Goal: Find specific page/section: Find specific page/section

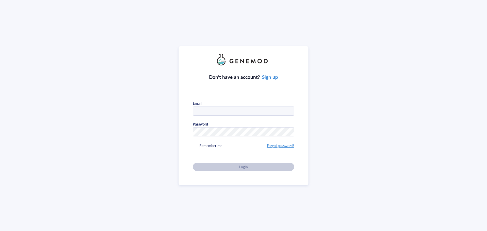
type input "[EMAIL_ADDRESS][PERSON_NAME][DOMAIN_NAME]"
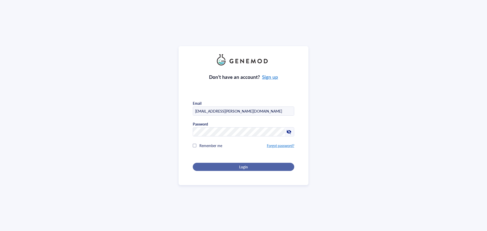
click at [242, 167] on span "Login" at bounding box center [243, 166] width 9 height 5
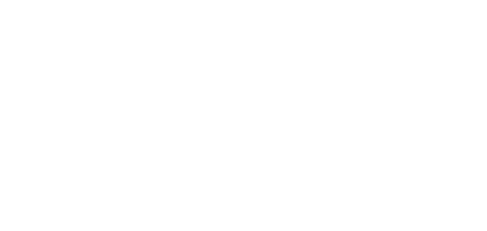
click at [237, 169] on div at bounding box center [243, 115] width 487 height 231
click at [72, 127] on div at bounding box center [243, 115] width 487 height 231
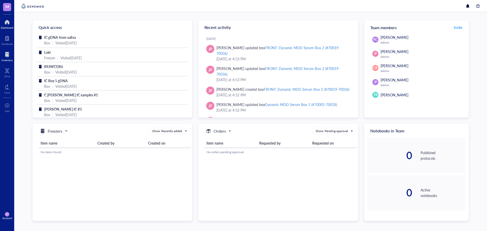
click at [6, 52] on div at bounding box center [7, 54] width 11 height 8
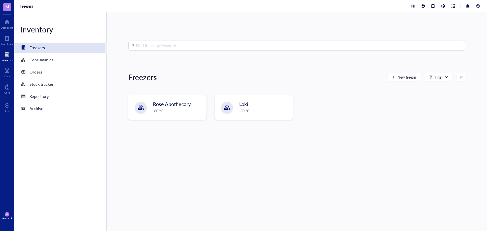
click at [147, 49] on input "search" at bounding box center [299, 46] width 326 height 10
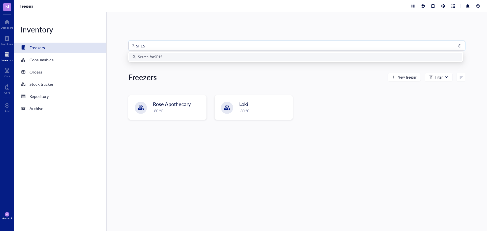
type input "SF152"
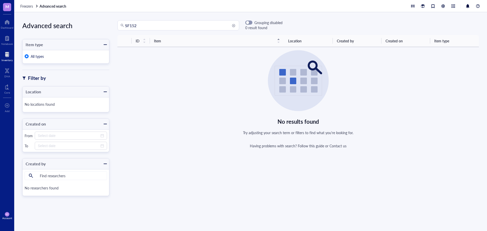
click at [130, 25] on input "SF152" at bounding box center [180, 26] width 111 height 10
type input "SF 152"
click at [25, 7] on span "Freezers" at bounding box center [26, 6] width 13 height 5
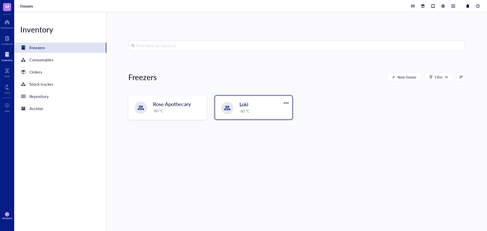
click at [247, 108] on div "Loki -80 °C" at bounding box center [264, 107] width 50 height 13
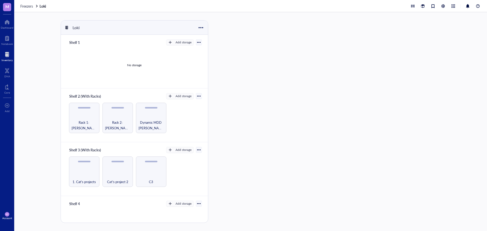
click at [5, 55] on div at bounding box center [7, 54] width 11 height 8
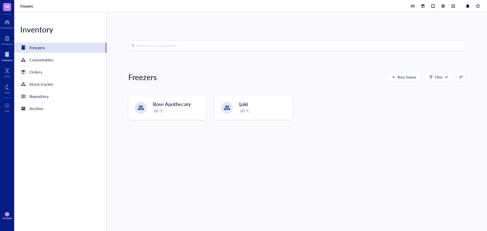
click at [164, 45] on input "search" at bounding box center [299, 46] width 326 height 10
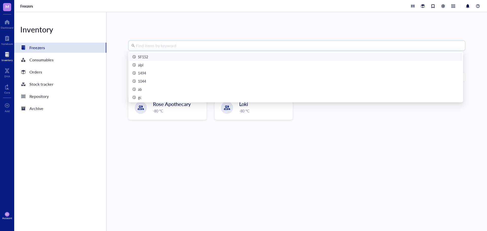
click at [147, 56] on div "SF152" at bounding box center [143, 57] width 10 height 6
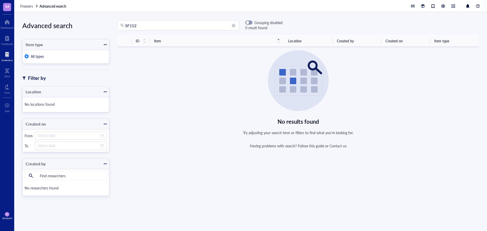
click at [130, 26] on input "SF152" at bounding box center [180, 26] width 111 height 10
type input "SF 152"
click at [176, 97] on div "No results found Try adjusting your search term or filters to find what you're …" at bounding box center [297, 99] width 361 height 98
click at [38, 104] on div "No locations found" at bounding box center [66, 104] width 82 height 11
click at [106, 92] on div at bounding box center [105, 92] width 4 height 4
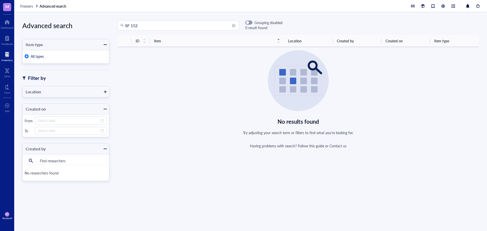
click at [106, 92] on div at bounding box center [105, 92] width 4 height 4
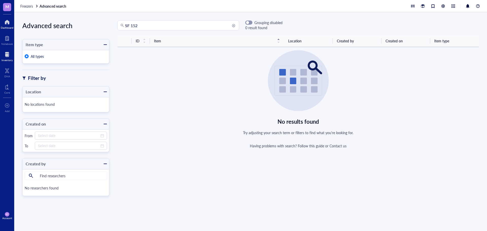
click at [5, 19] on div at bounding box center [7, 22] width 13 height 8
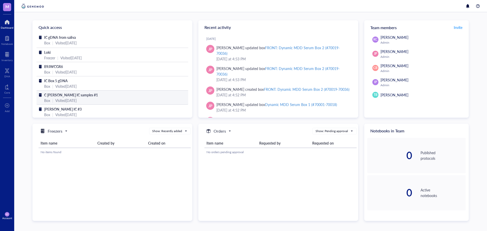
click at [65, 95] on span "C [PERSON_NAME] IC samples #1" at bounding box center [71, 94] width 54 height 5
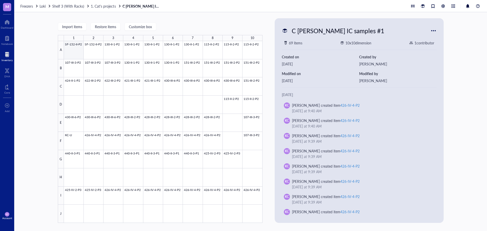
click at [69, 49] on div at bounding box center [163, 132] width 198 height 182
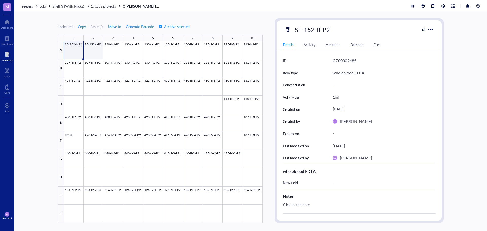
click at [93, 50] on div at bounding box center [163, 132] width 198 height 182
click at [73, 47] on div at bounding box center [163, 132] width 198 height 182
click at [102, 6] on span "1. Cat's projects" at bounding box center [103, 6] width 25 height 5
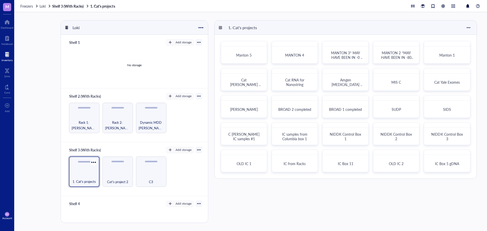
click at [81, 169] on div "1. Cat's projects" at bounding box center [84, 171] width 30 height 30
click at [241, 134] on span "C [PERSON_NAME] IC samples #1" at bounding box center [244, 137] width 32 height 10
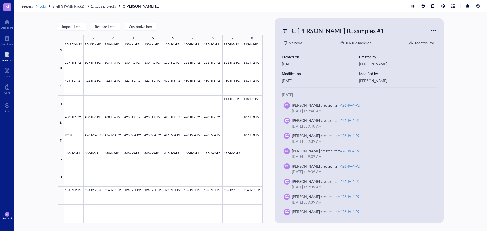
click at [42, 6] on span "Loki" at bounding box center [43, 6] width 6 height 5
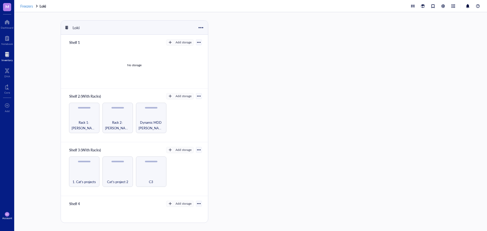
click at [23, 6] on span "Freezers" at bounding box center [26, 6] width 13 height 5
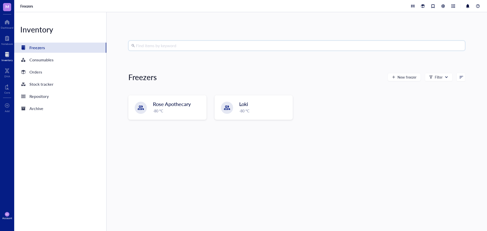
click at [151, 44] on input "search" at bounding box center [299, 46] width 326 height 10
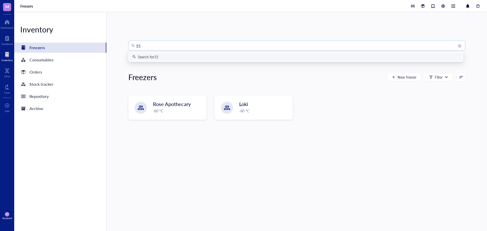
type input "152"
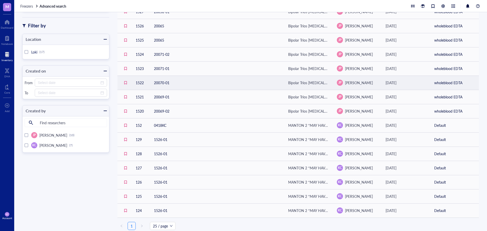
scroll to position [74, 0]
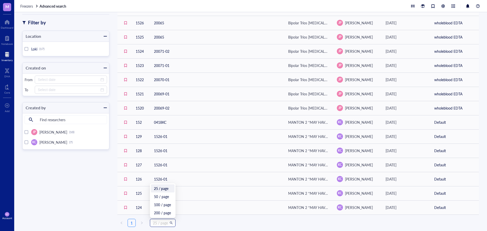
click at [170, 225] on span "25 / page" at bounding box center [163, 223] width 20 height 8
click at [163, 215] on div "200 / page" at bounding box center [162, 213] width 17 height 6
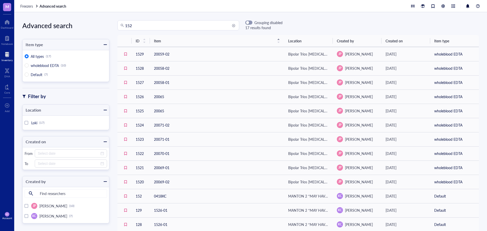
click at [125, 25] on input "152" at bounding box center [180, 26] width 111 height 10
type input "sf-152"
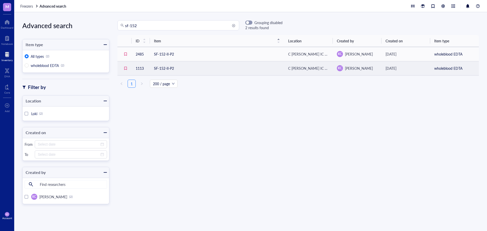
click at [167, 66] on td "SF-152-II-P2" at bounding box center [217, 68] width 134 height 14
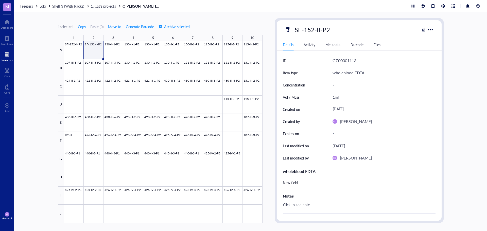
click at [127, 7] on link "C [PERSON_NAME] IC samples #1" at bounding box center [141, 6] width 38 height 5
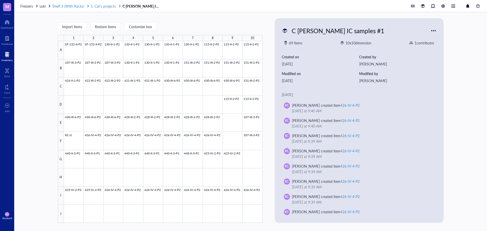
click at [101, 6] on span "1. Cat's projects" at bounding box center [103, 6] width 25 height 5
